Goal: Information Seeking & Learning: Learn about a topic

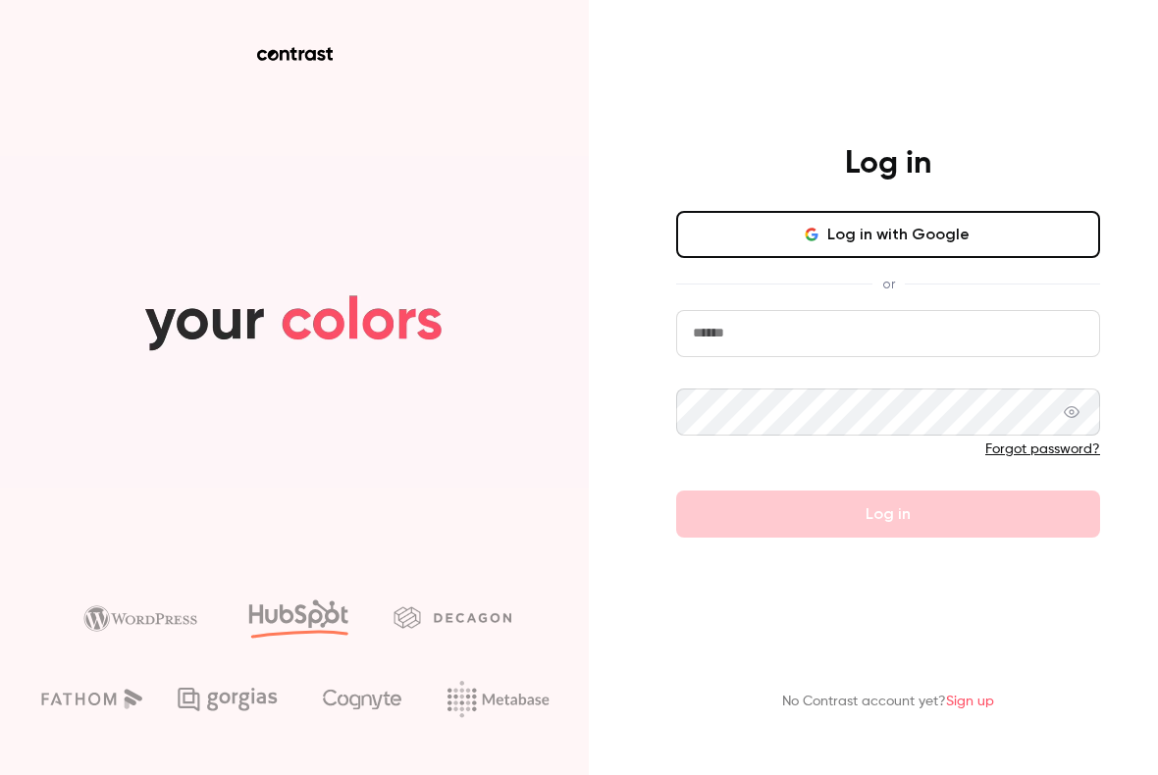
click at [729, 348] on input "email" at bounding box center [888, 333] width 424 height 47
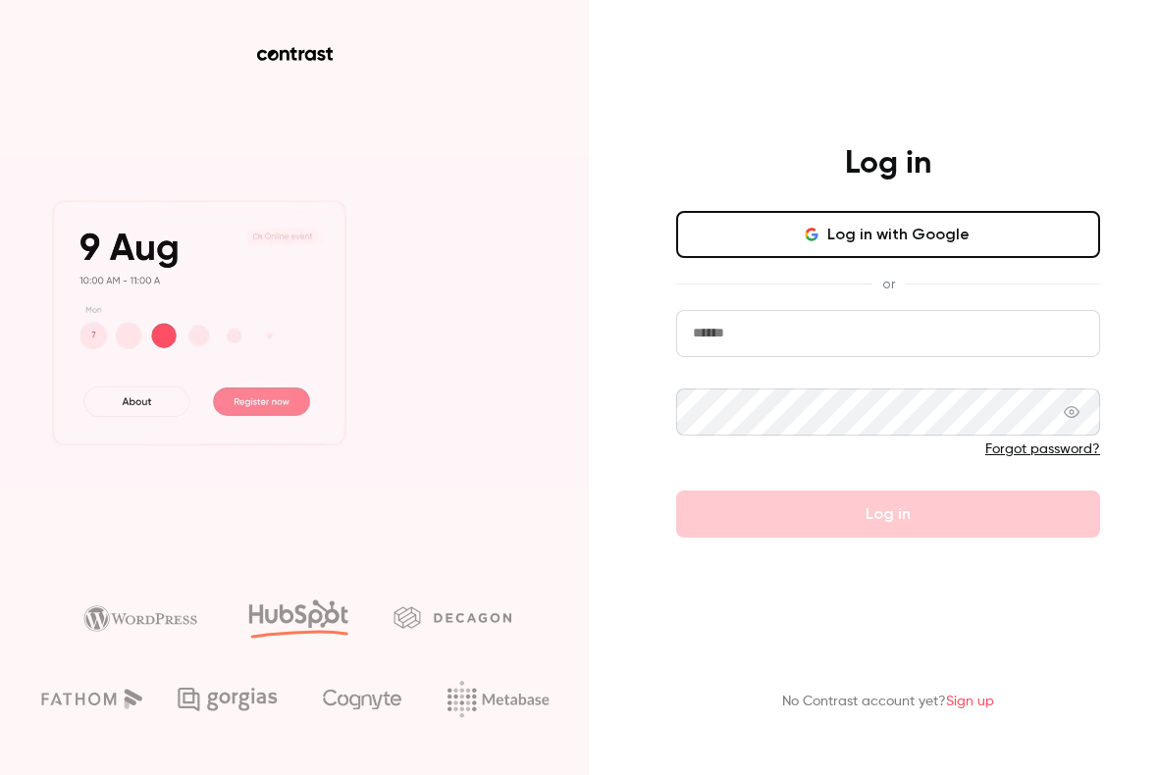
type input "**********"
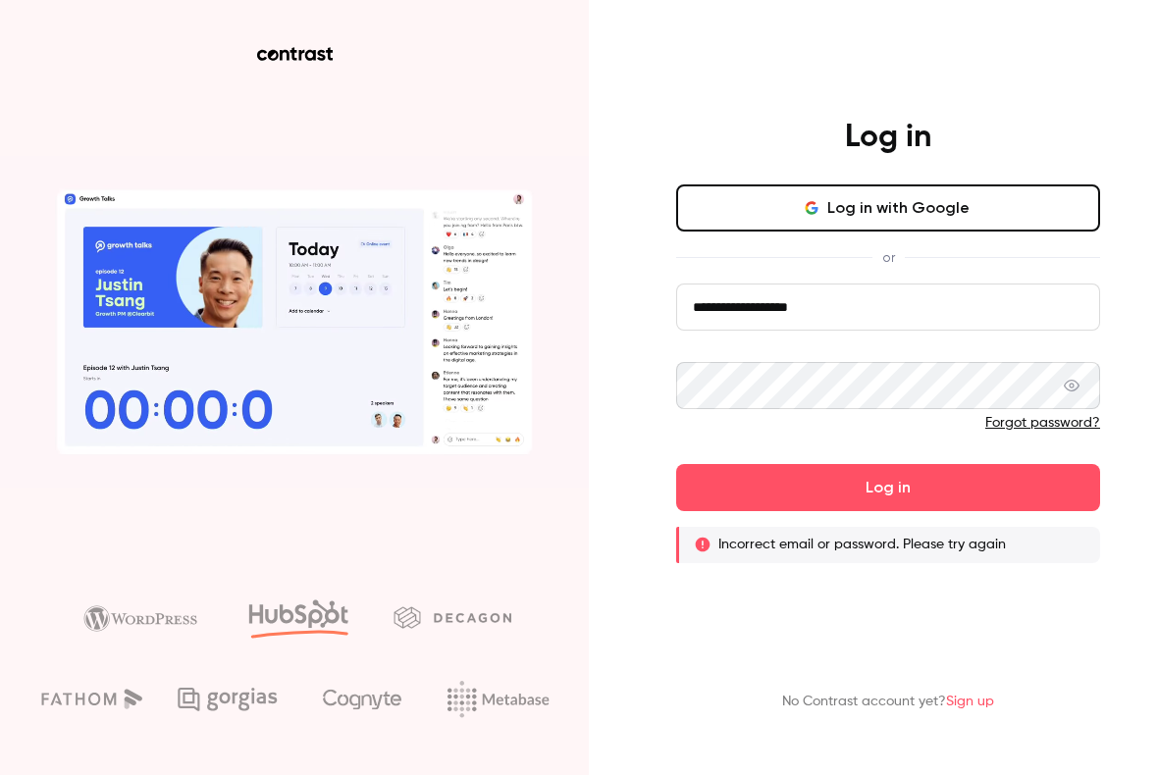
click at [972, 219] on button "Log in with Google" at bounding box center [888, 208] width 424 height 47
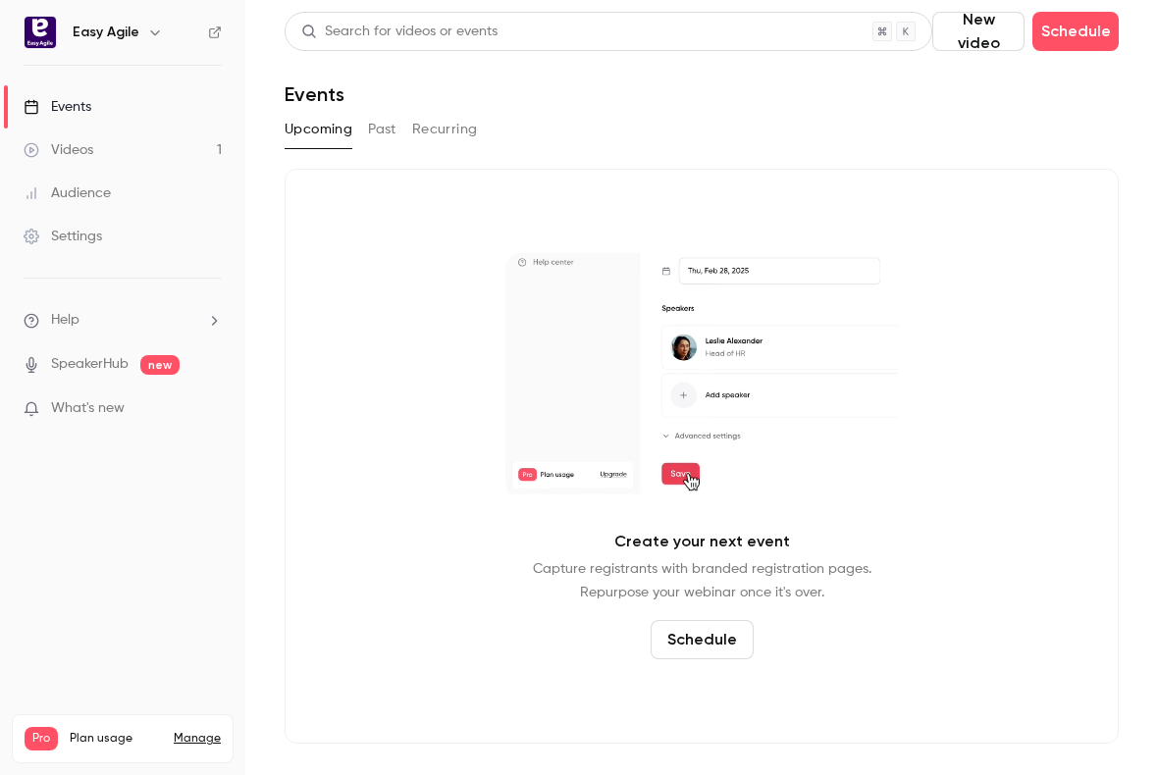
click at [379, 132] on button "Past" at bounding box center [382, 129] width 28 height 31
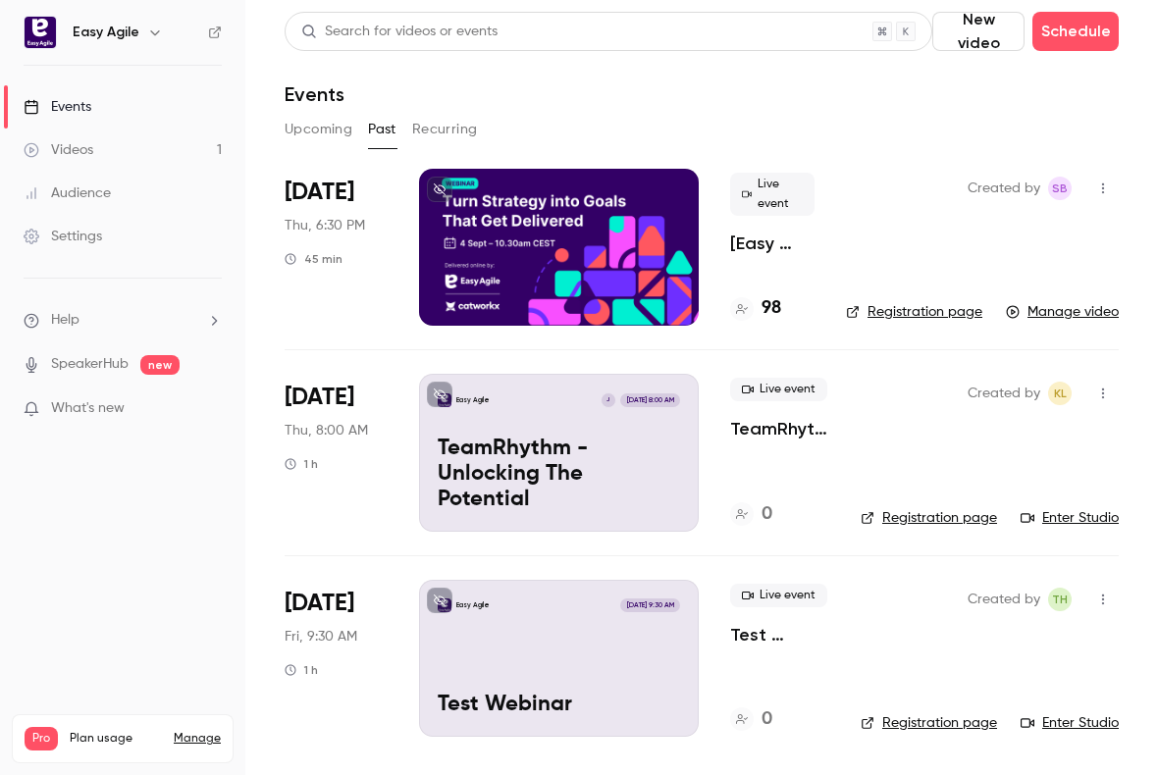
click at [650, 222] on div at bounding box center [559, 247] width 280 height 157
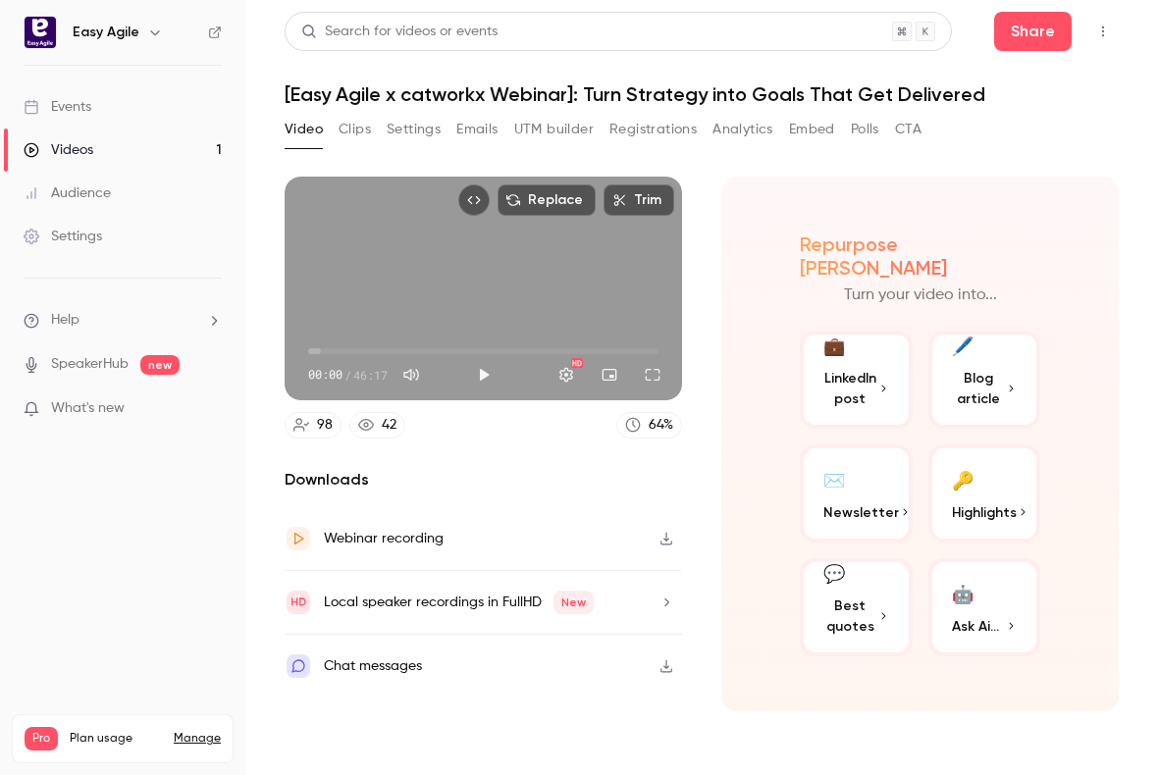
click at [422, 602] on div "Local speaker recordings in FullHD New" at bounding box center [459, 603] width 270 height 24
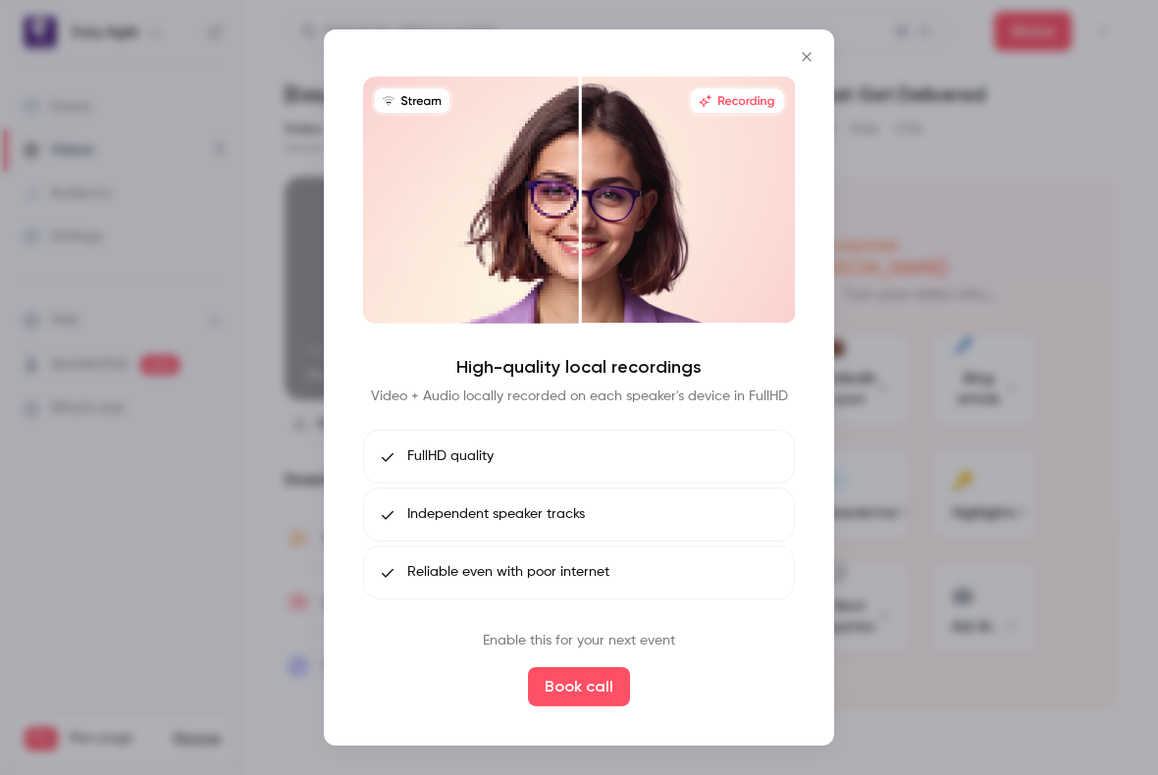
click at [816, 54] on icon "Close" at bounding box center [807, 57] width 24 height 16
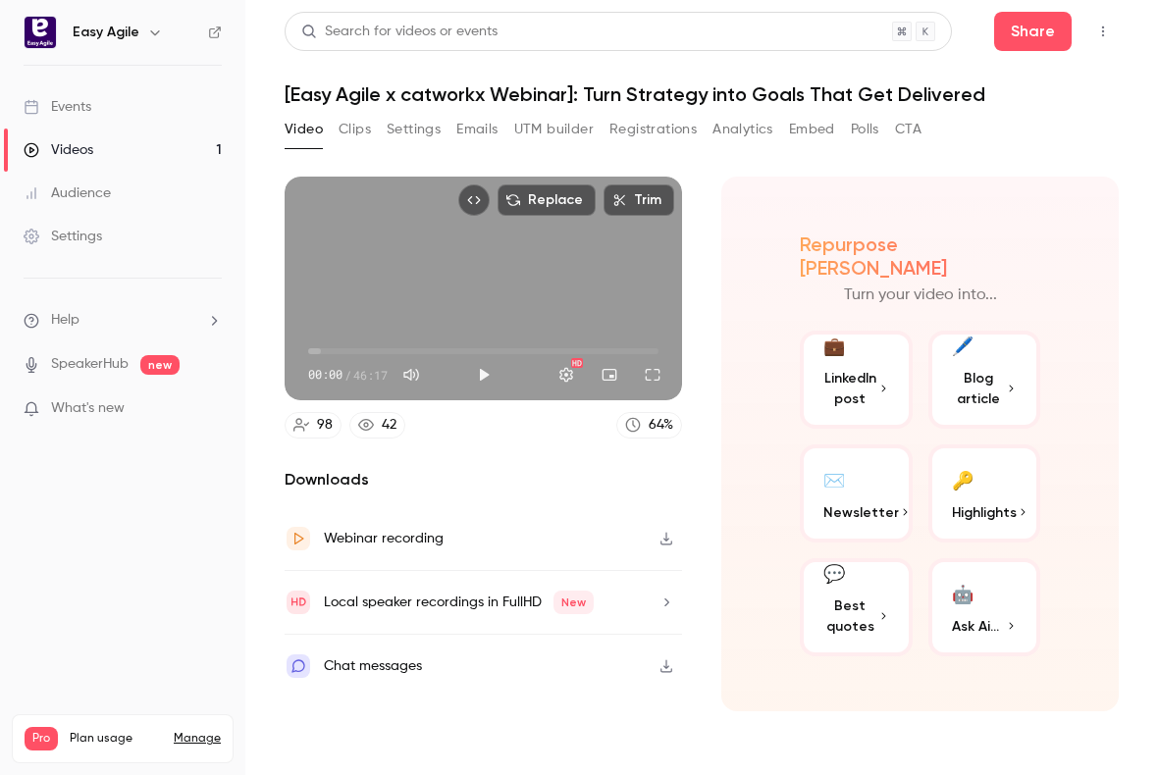
click at [639, 127] on button "Registrations" at bounding box center [652, 129] width 87 height 31
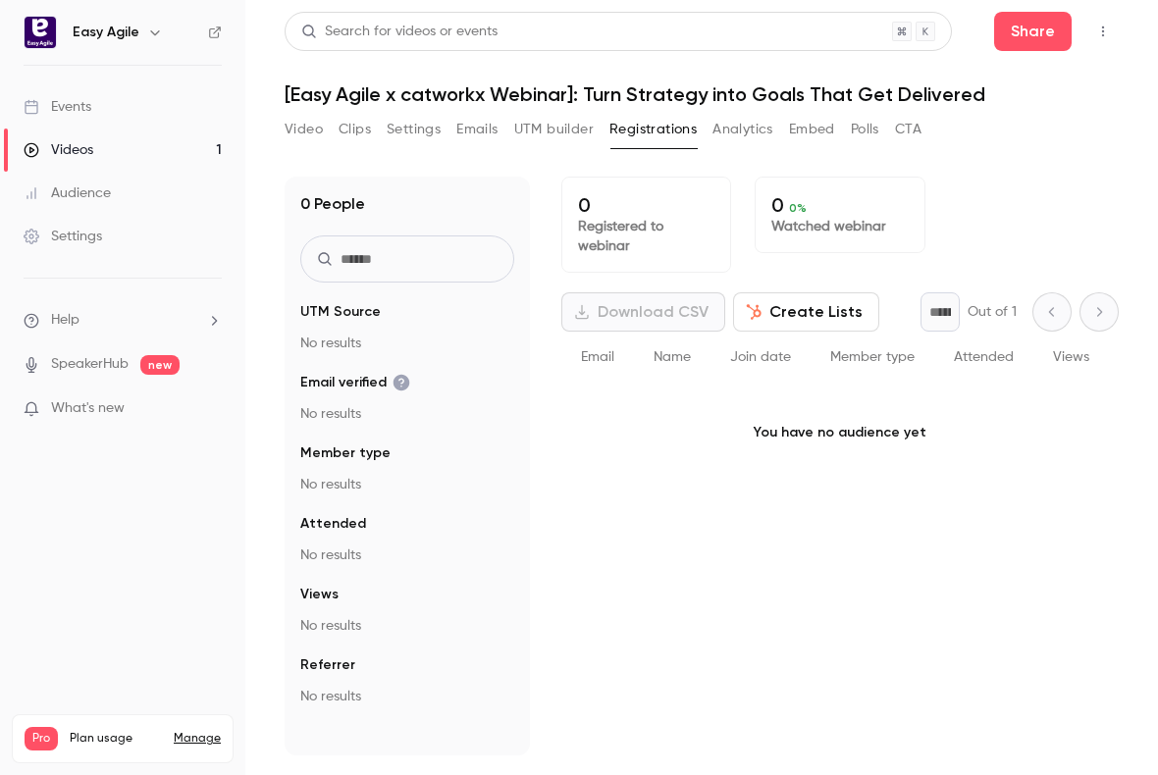
click at [761, 122] on button "Analytics" at bounding box center [743, 129] width 61 height 31
